Goal: Transaction & Acquisition: Purchase product/service

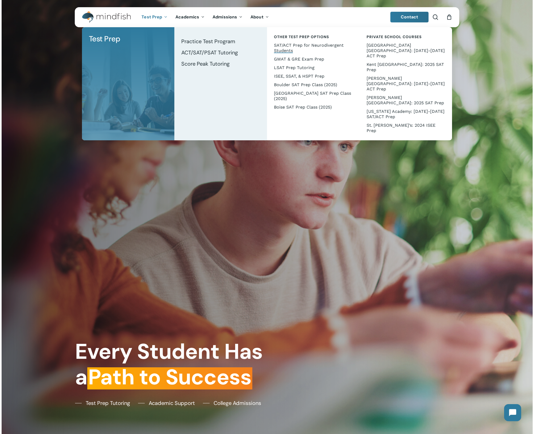
click at [305, 46] on span "SAT/ACT Prep for Neurodivergent Students" at bounding box center [309, 48] width 70 height 10
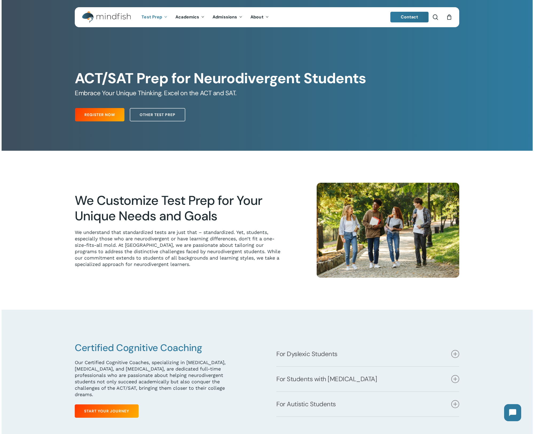
click at [448, 18] on icon "Cart" at bounding box center [449, 18] width 6 height 6
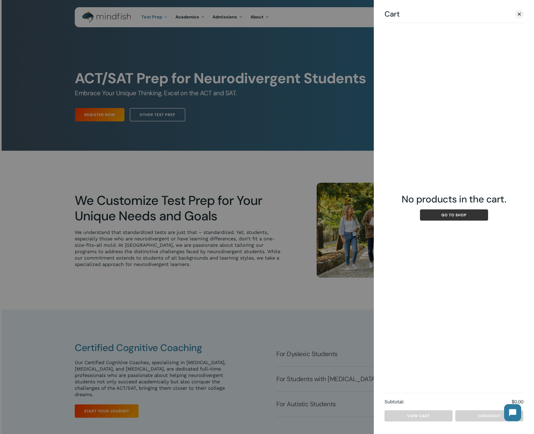
click at [459, 216] on link "Go to shop" at bounding box center [454, 215] width 68 height 11
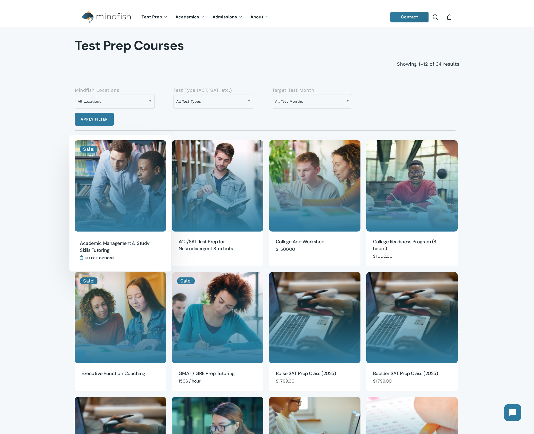
click at [144, 182] on img "Academic Management & Study Skills Tutoring" at bounding box center [120, 185] width 91 height 91
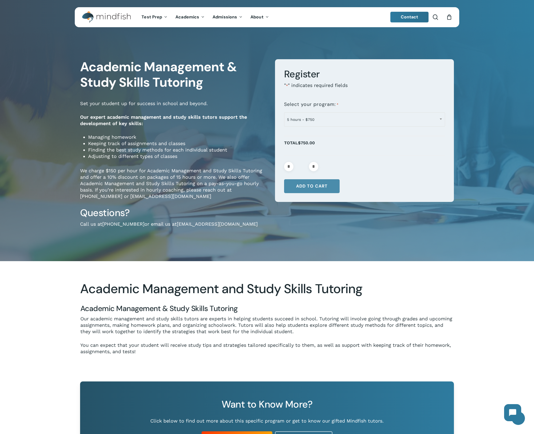
click at [325, 185] on button "Add to cart" at bounding box center [312, 186] width 56 height 14
click at [483, 73] on div "**********" at bounding box center [267, 144] width 534 height 234
click at [449, 18] on div "0" at bounding box center [451, 16] width 6 height 6
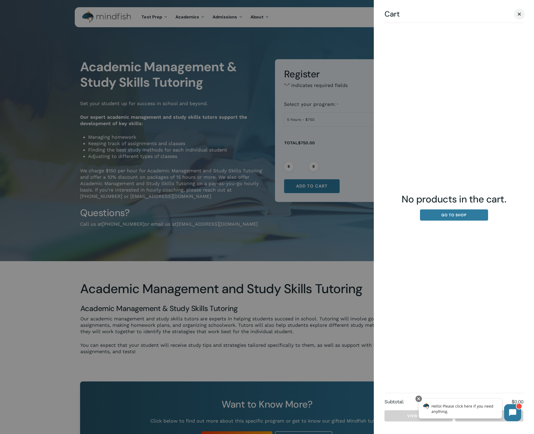
click at [521, 11] on link "Close Cart" at bounding box center [519, 14] width 8 height 7
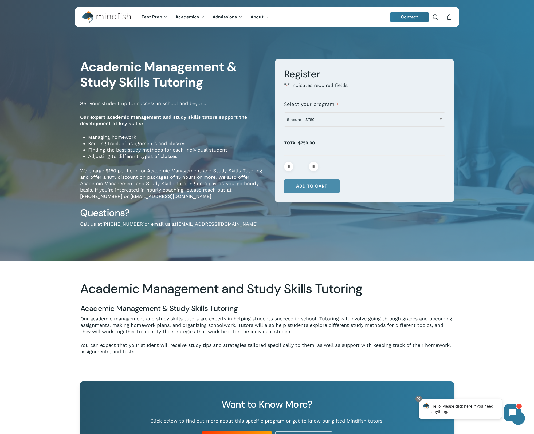
click at [325, 189] on button "Add to cart" at bounding box center [312, 186] width 56 height 14
click at [449, 18] on div "0" at bounding box center [451, 16] width 6 height 6
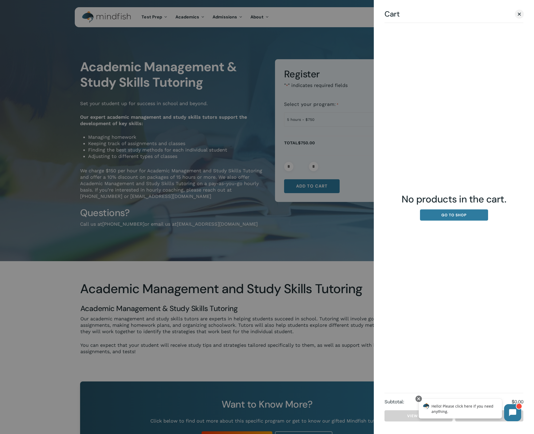
click at [100, 17] on div at bounding box center [267, 217] width 534 height 434
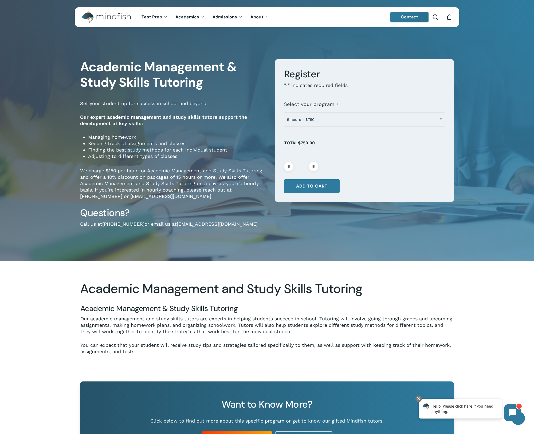
click at [101, 17] on img "Main Menu" at bounding box center [104, 17] width 44 height 12
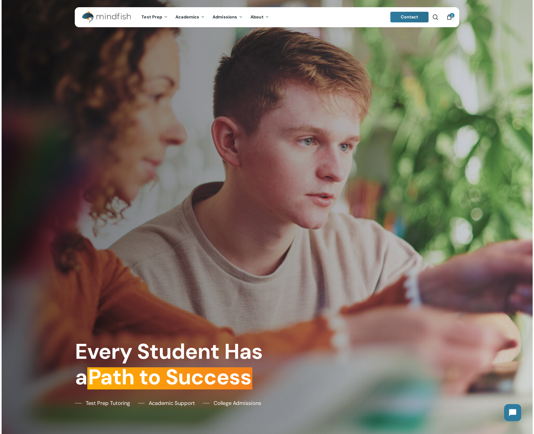
click at [451, 18] on div "2" at bounding box center [451, 16] width 6 height 6
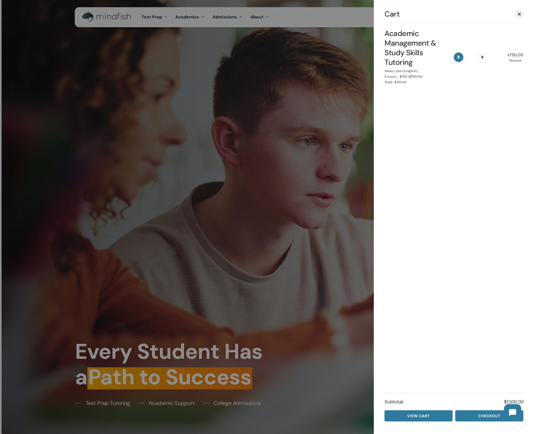
click at [459, 58] on input "*" at bounding box center [458, 57] width 9 height 9
type input "*"
click at [459, 57] on input "*" at bounding box center [458, 57] width 9 height 9
click at [456, 59] on input "*" at bounding box center [458, 57] width 9 height 9
click at [520, 14] on span "Cart" at bounding box center [518, 14] width 5 height 4
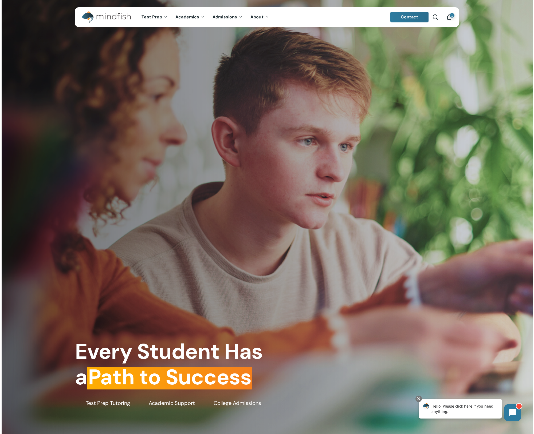
click at [448, 18] on icon "Cart" at bounding box center [449, 18] width 6 height 6
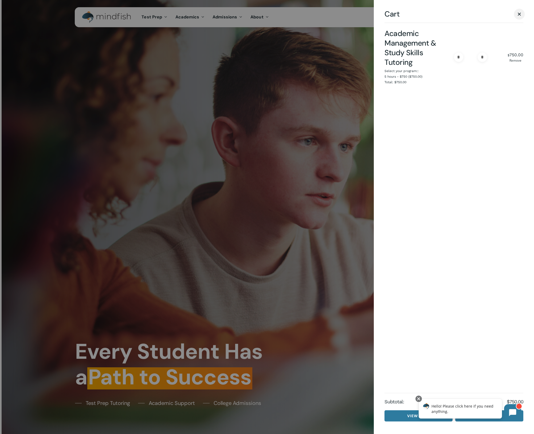
click at [520, 12] on span "Cart" at bounding box center [518, 14] width 5 height 4
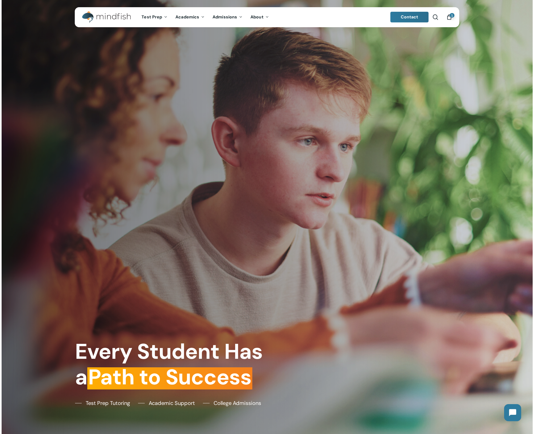
click at [449, 15] on div "1" at bounding box center [451, 16] width 6 height 6
click at [451, 17] on span "1" at bounding box center [451, 15] width 5 height 5
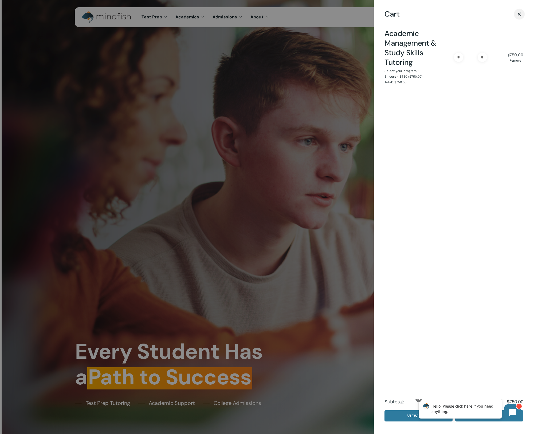
click at [518, 13] on span "Cart" at bounding box center [519, 14] width 3 height 3
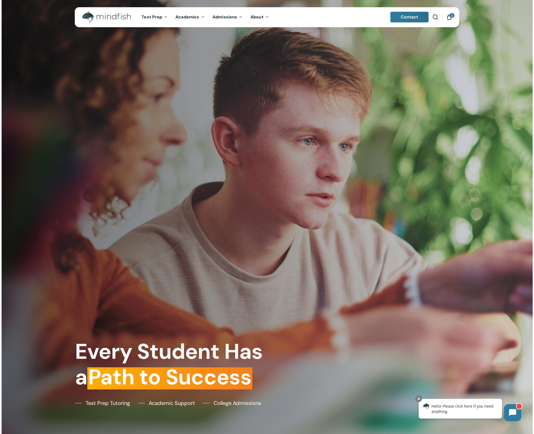
click at [448, 16] on icon "Cart" at bounding box center [449, 18] width 6 height 6
